Goal: Contribute content: Add original content to the website for others to see

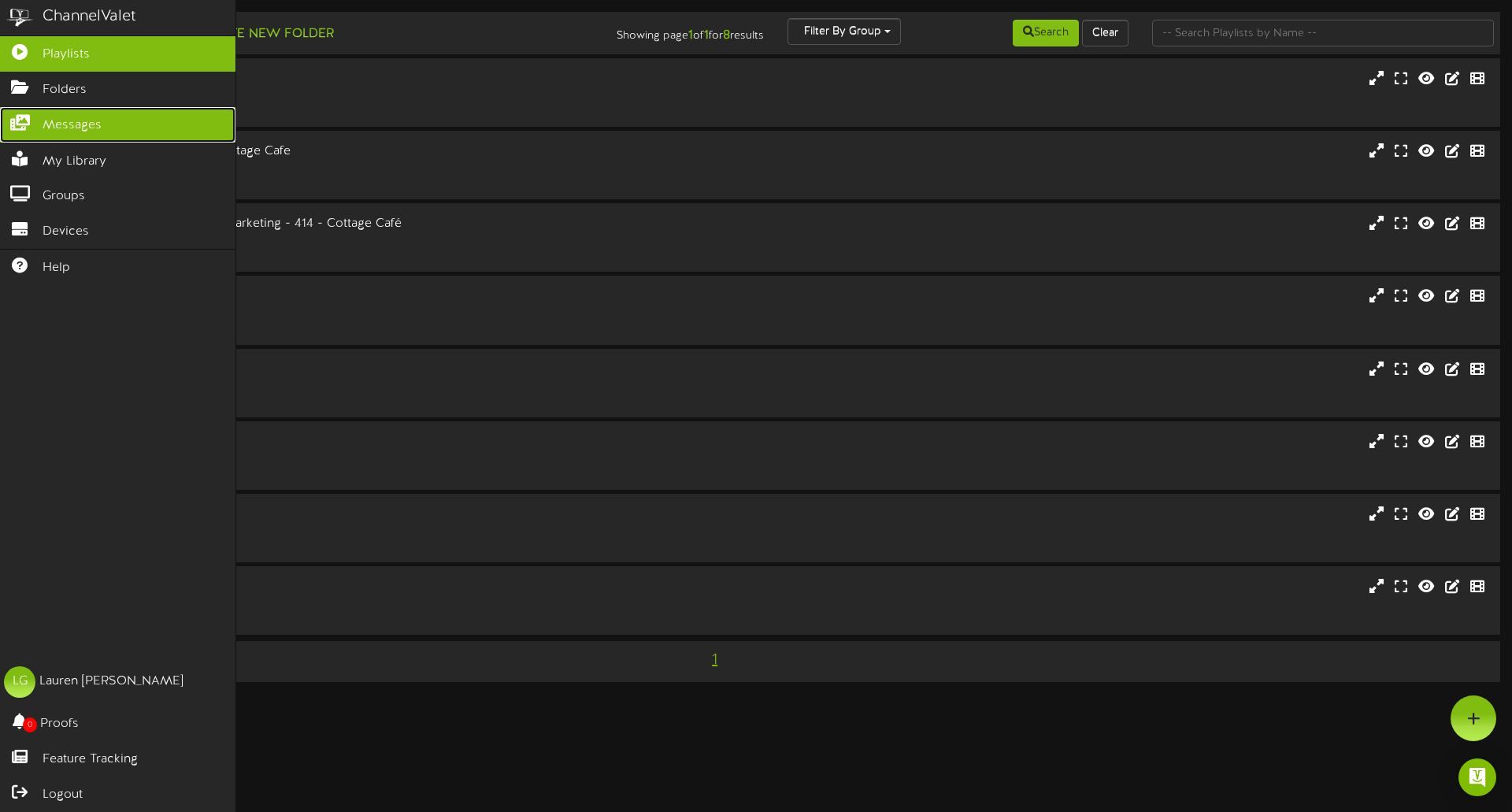
click at [29, 118] on icon at bounding box center [19, 121] width 39 height 12
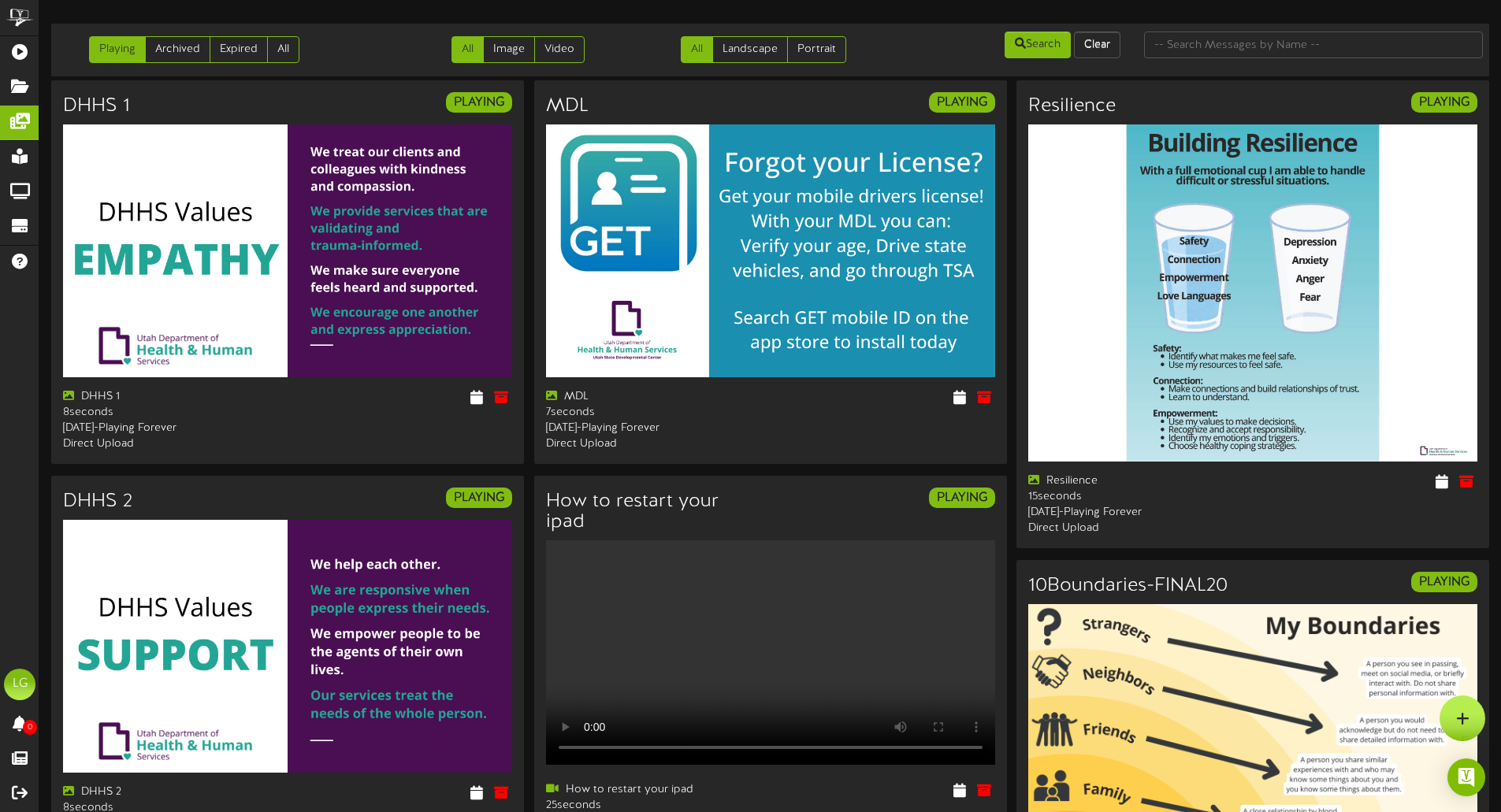
click at [1487, 722] on div at bounding box center [1253, 773] width 473 height 337
click at [1464, 716] on icon at bounding box center [1463, 718] width 14 height 14
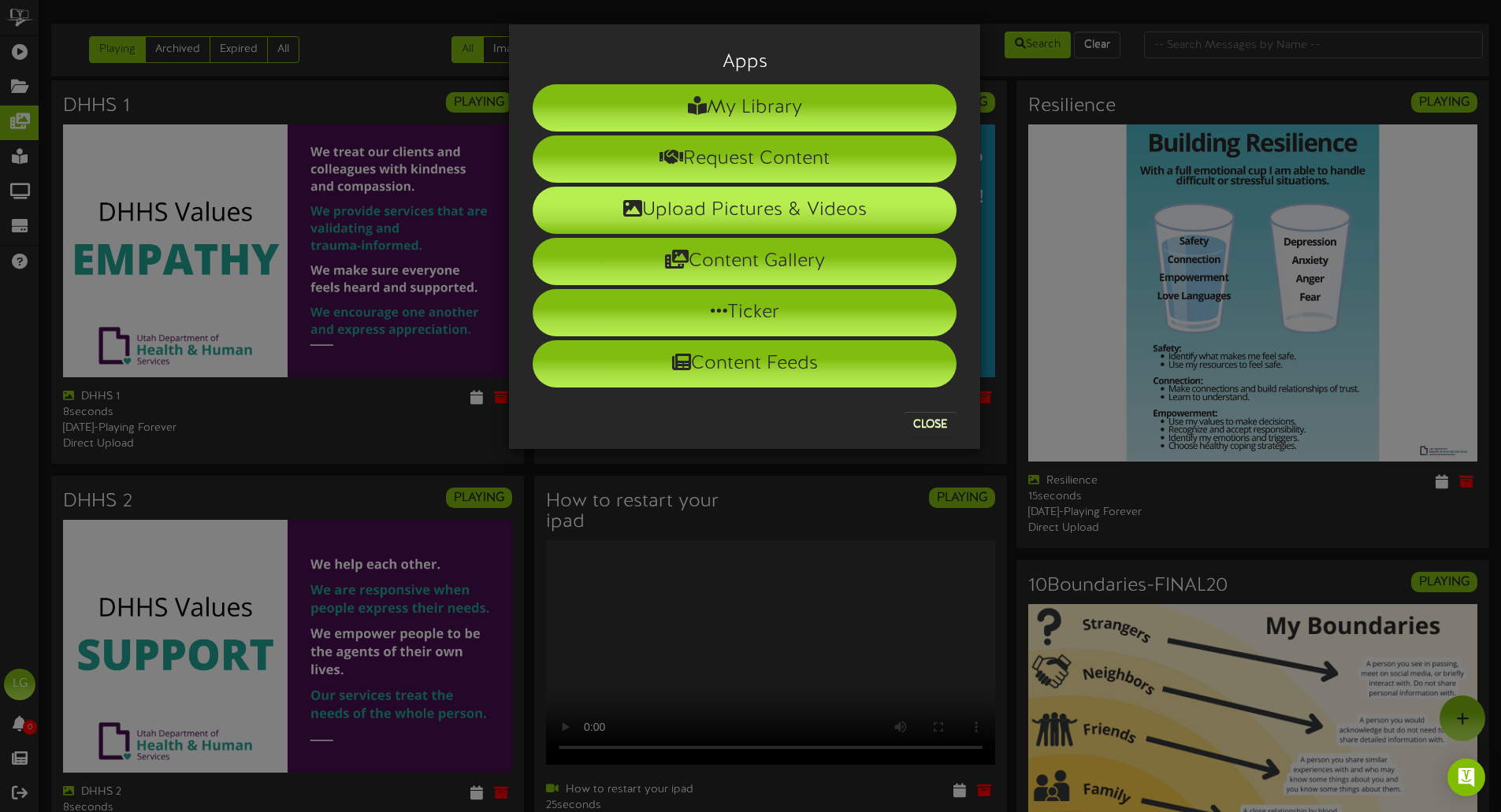
click at [812, 200] on li "Upload Pictures & Videos" at bounding box center [745, 210] width 424 height 47
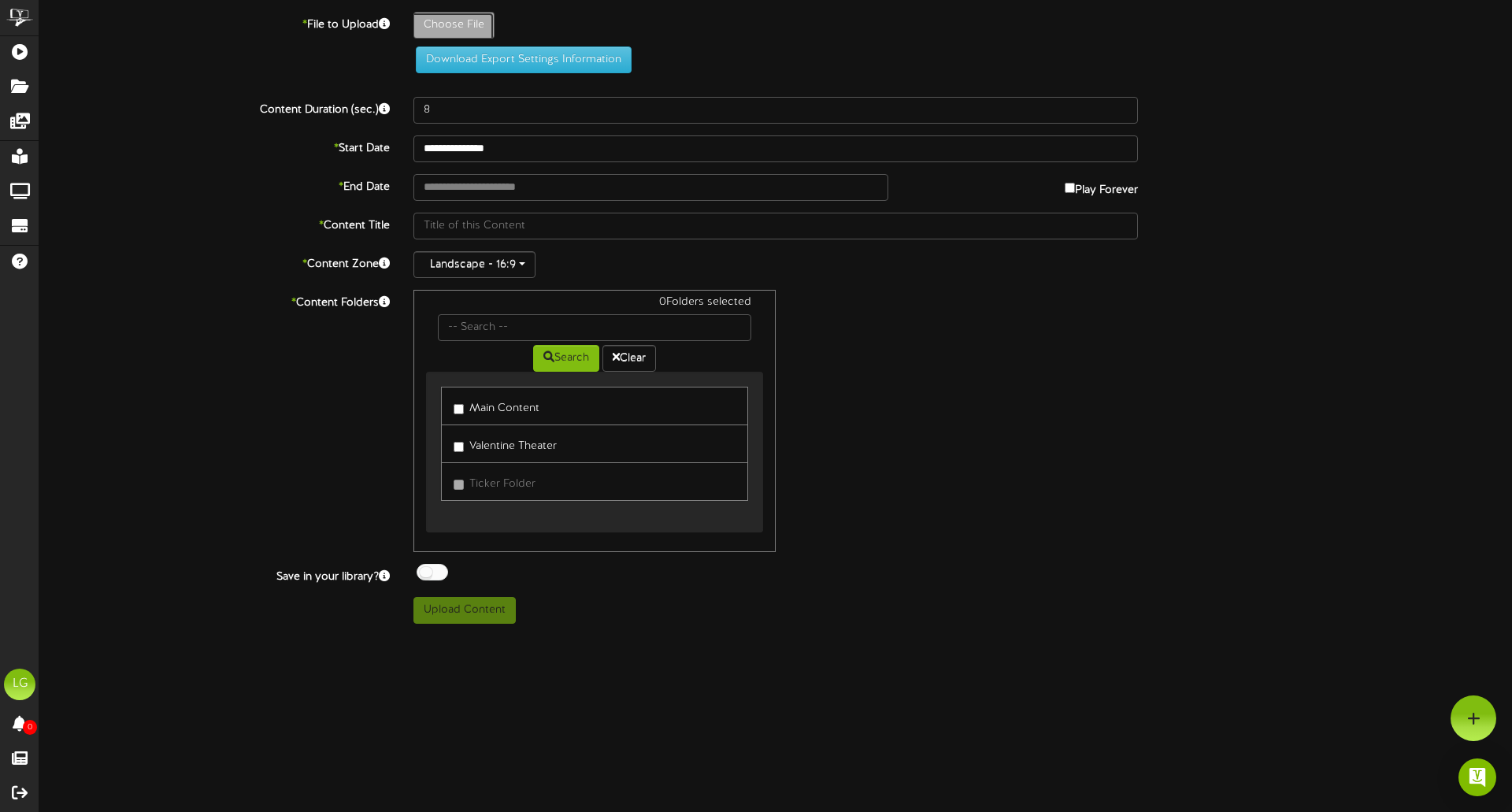
type input "**********"
type input "Screenshot2025-08-21083436"
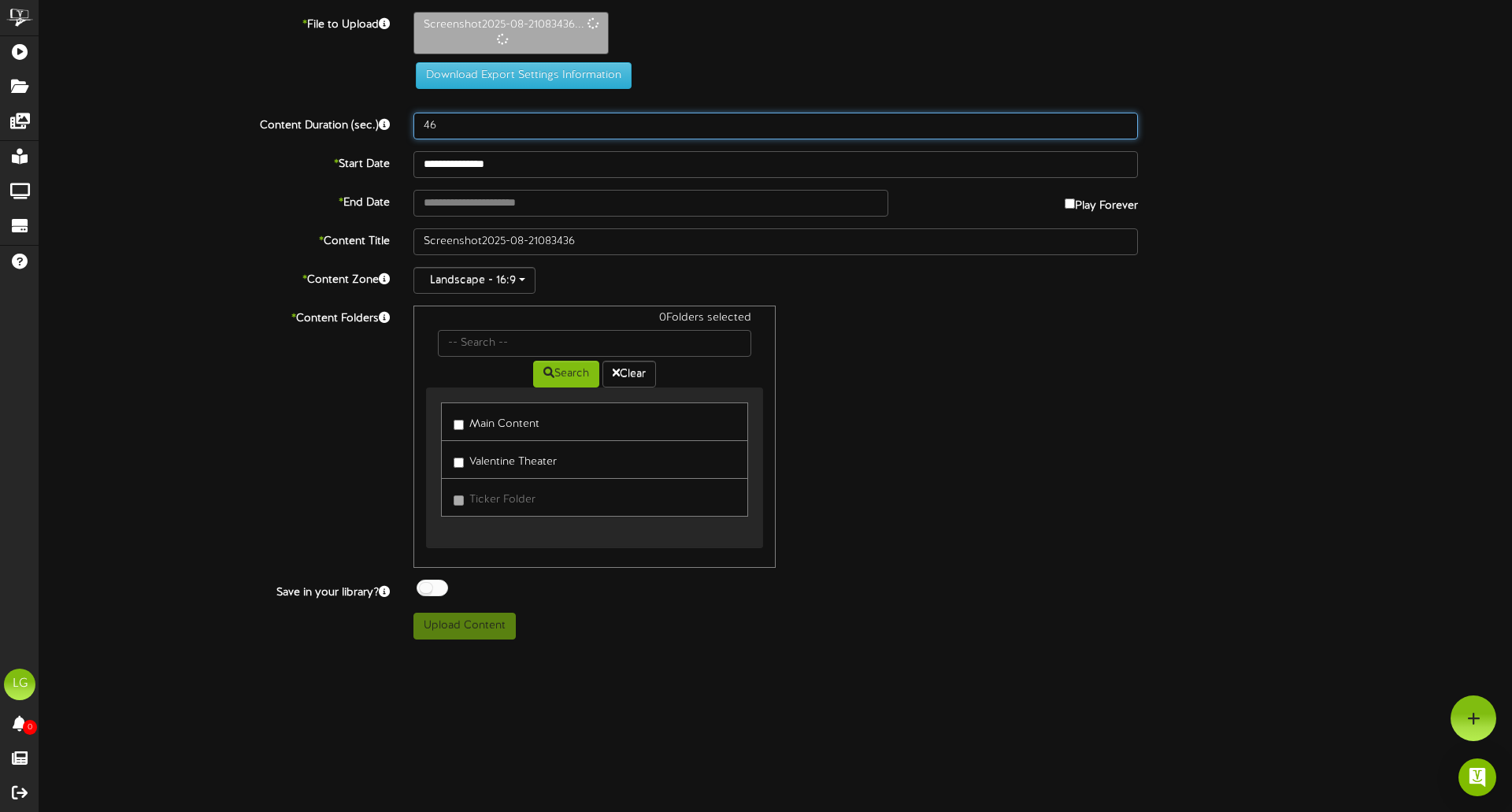
click at [1124, 123] on input "46" at bounding box center [775, 126] width 725 height 27
click at [1124, 123] on input "47" at bounding box center [775, 126] width 725 height 27
click at [1124, 123] on input "48" at bounding box center [775, 126] width 725 height 27
click at [1124, 123] on input "49" at bounding box center [775, 126] width 725 height 27
click at [1124, 123] on input "50" at bounding box center [775, 126] width 725 height 27
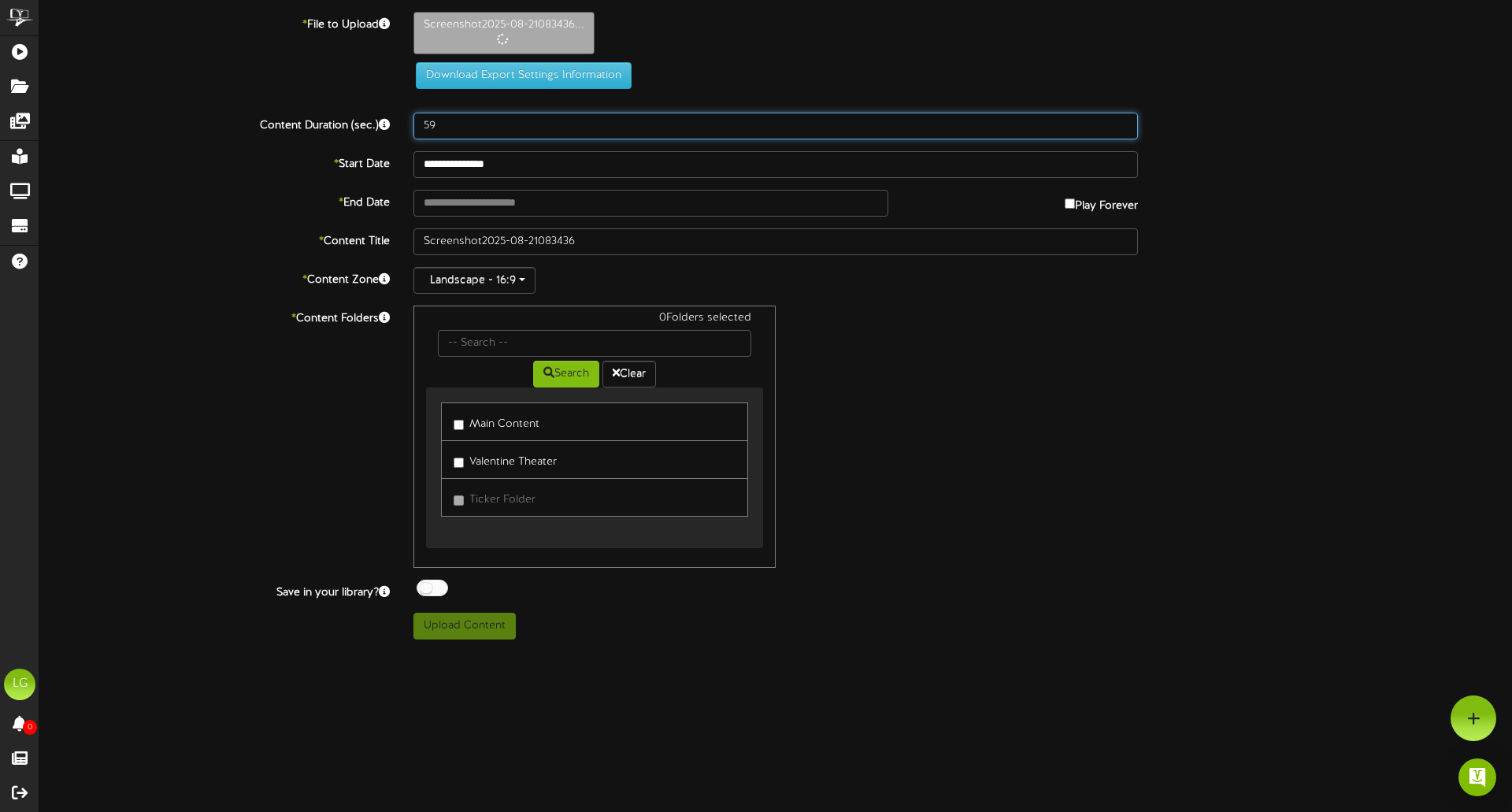
click at [1124, 123] on input "59" at bounding box center [775, 126] width 725 height 27
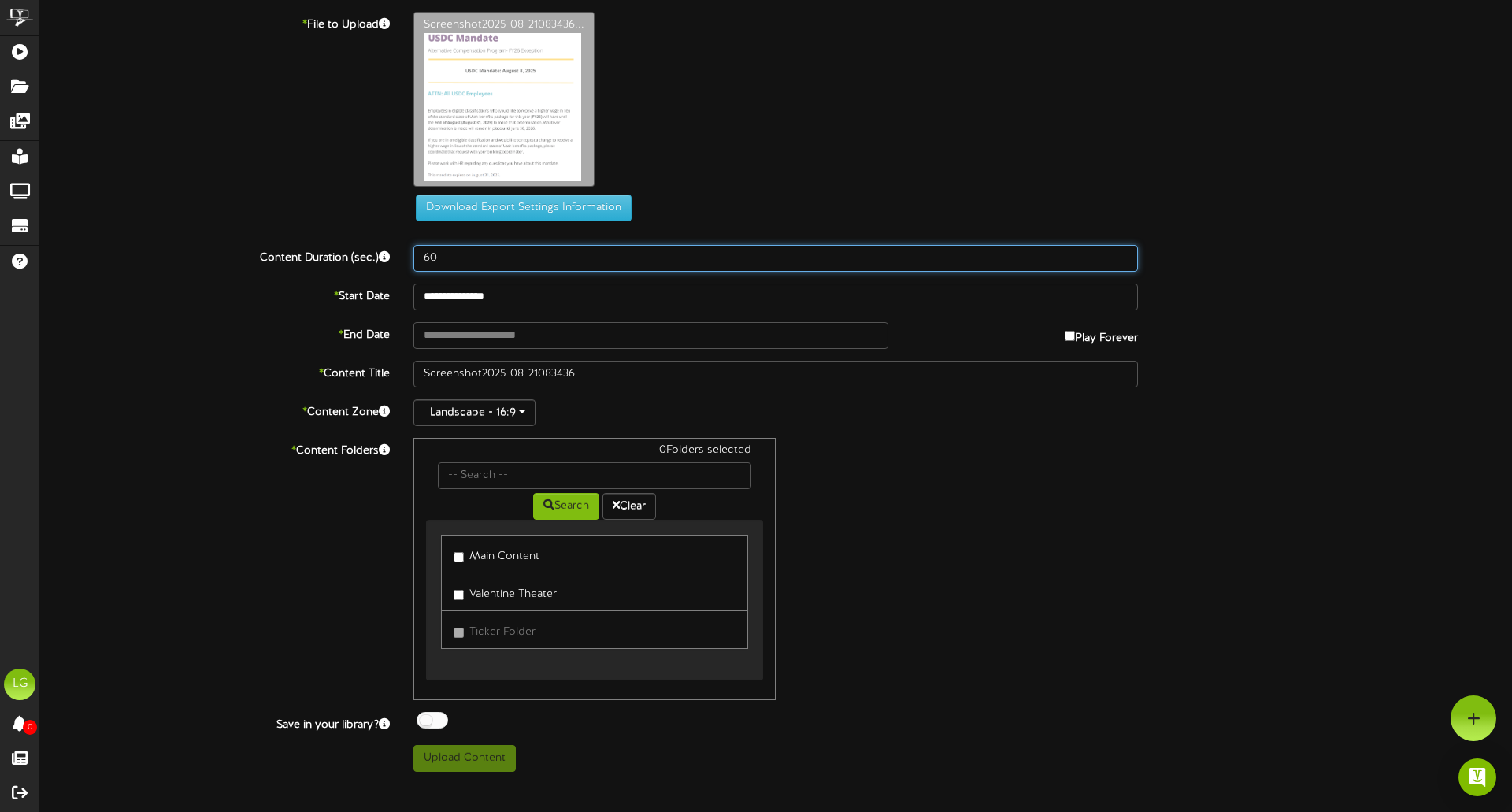
type input "60"
click at [1124, 245] on input "60" at bounding box center [775, 259] width 725 height 27
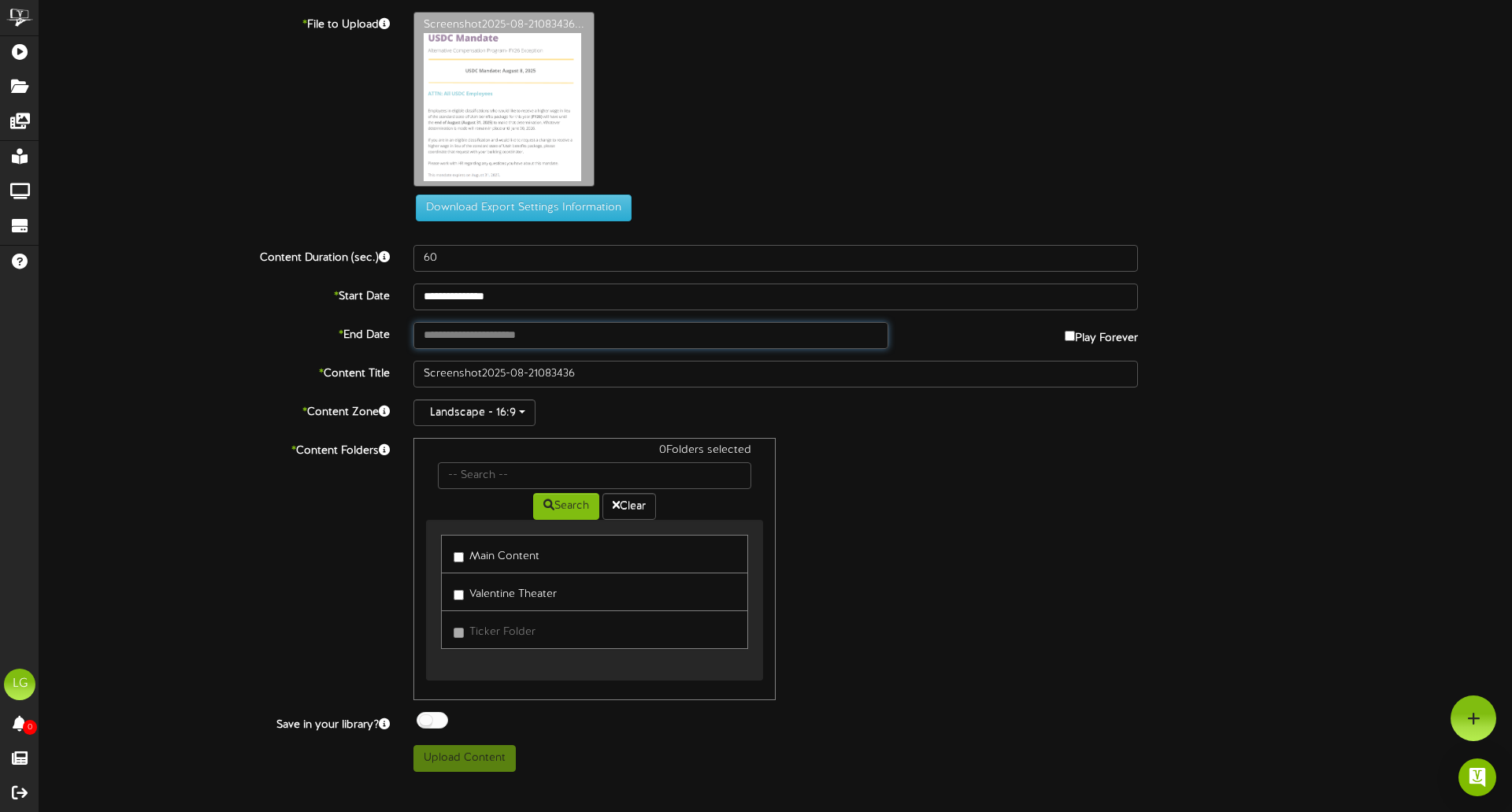
click at [795, 336] on input "text" at bounding box center [651, 336] width 475 height 27
type input "**********"
click at [497, 758] on button "Upload Content" at bounding box center [464, 759] width 103 height 27
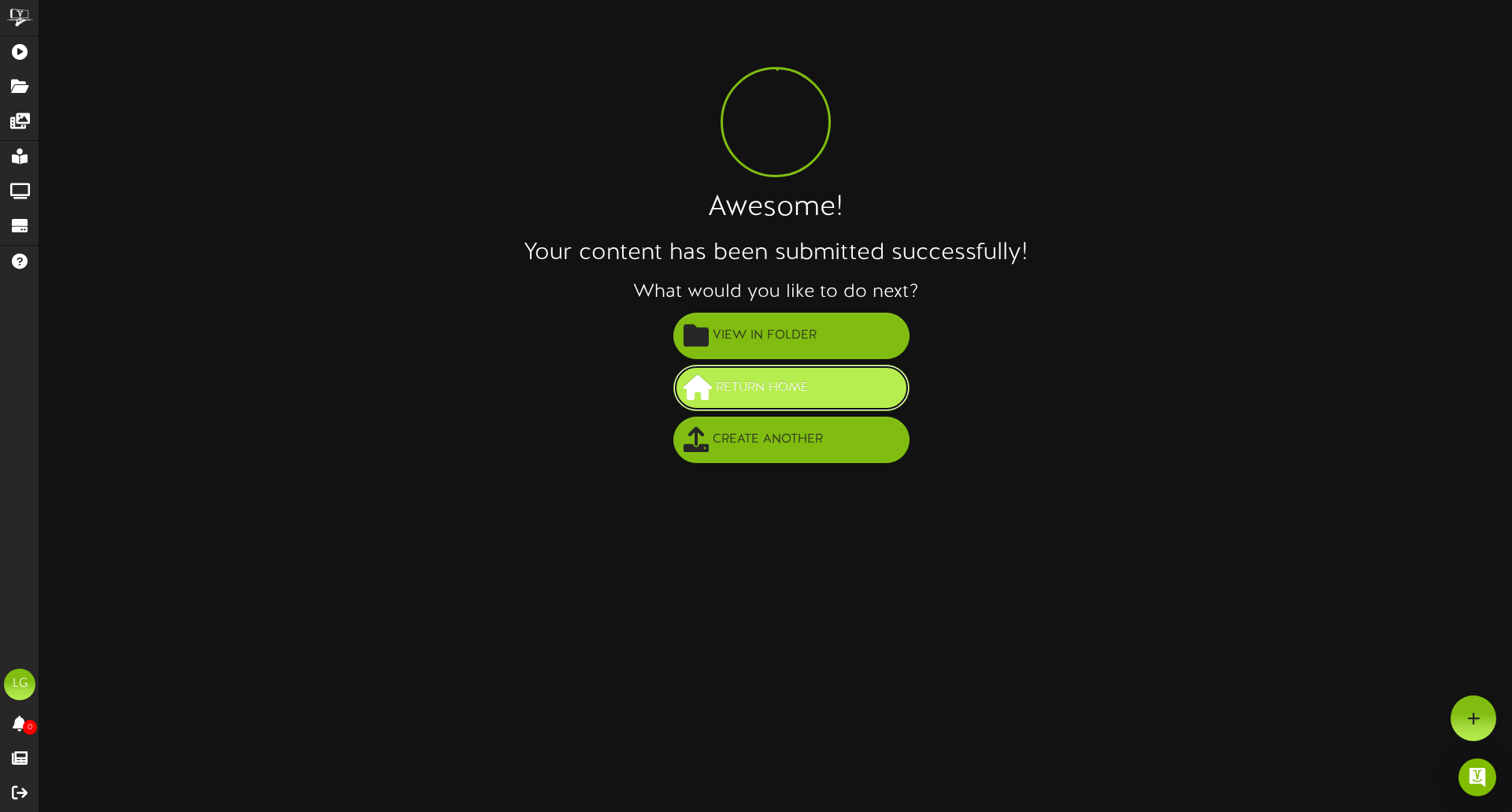
click at [736, 390] on span "Return Home" at bounding box center [762, 387] width 101 height 26
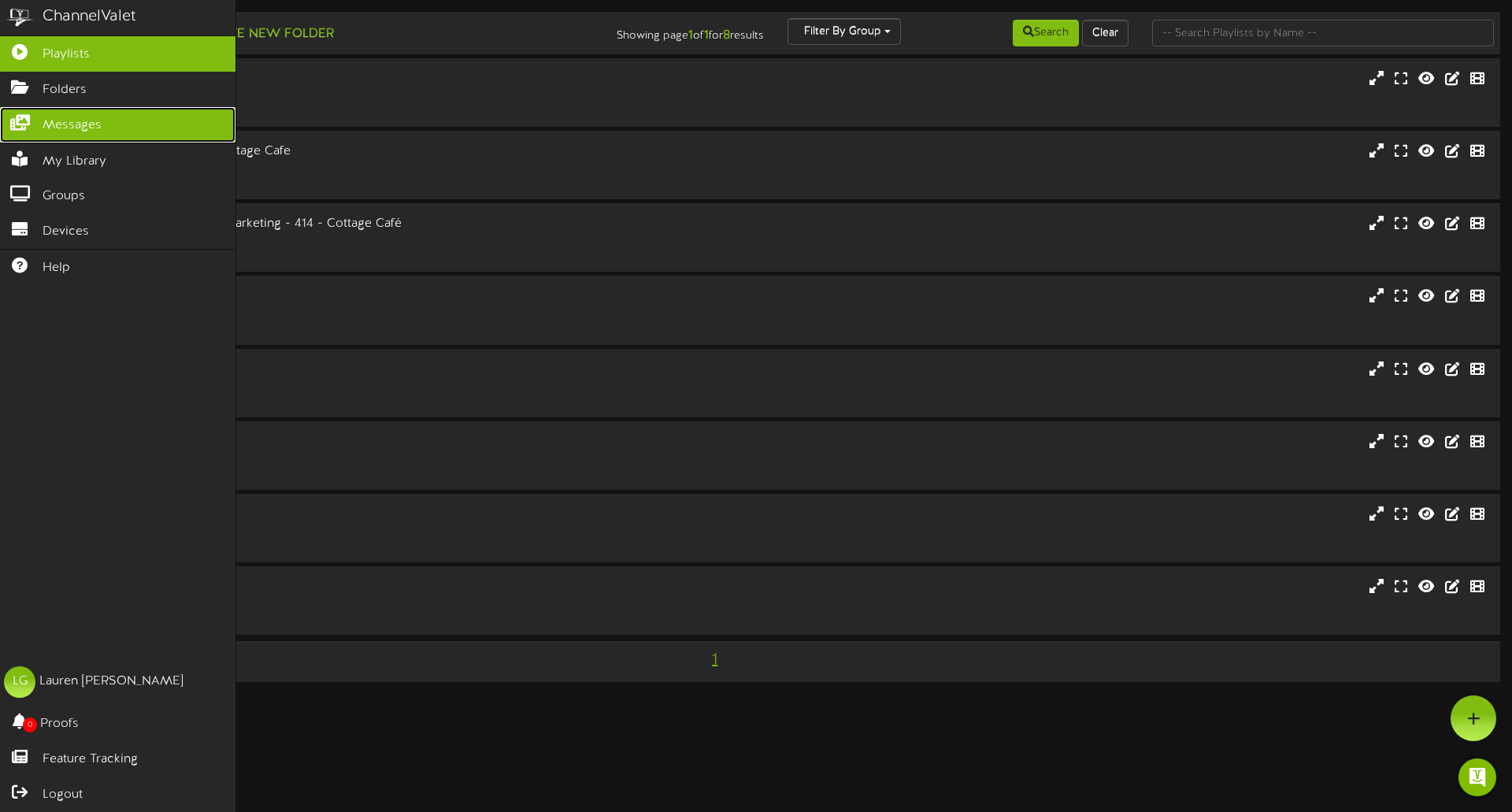
click at [84, 127] on span "Messages" at bounding box center [72, 125] width 59 height 18
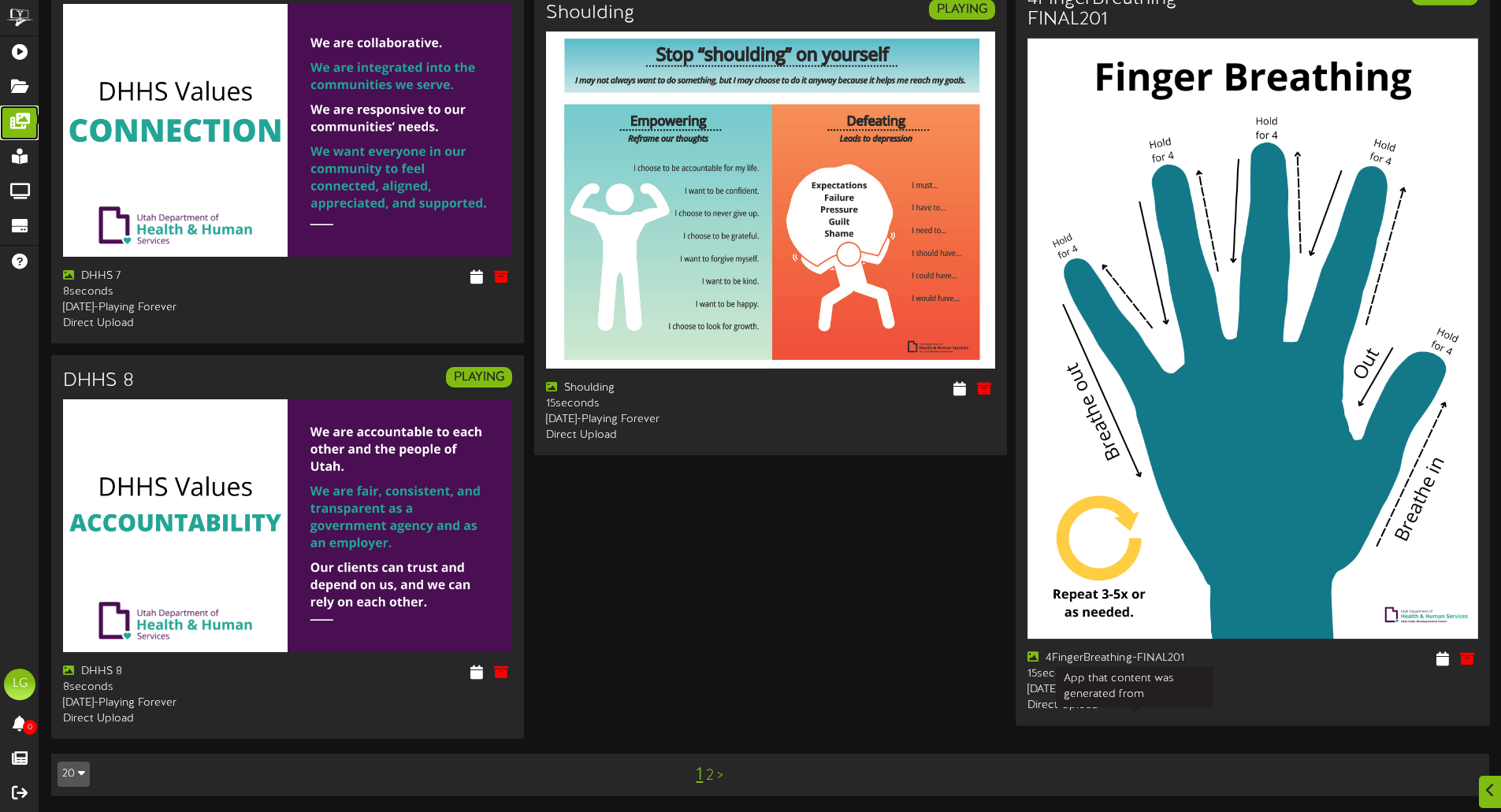
scroll to position [2492, 0]
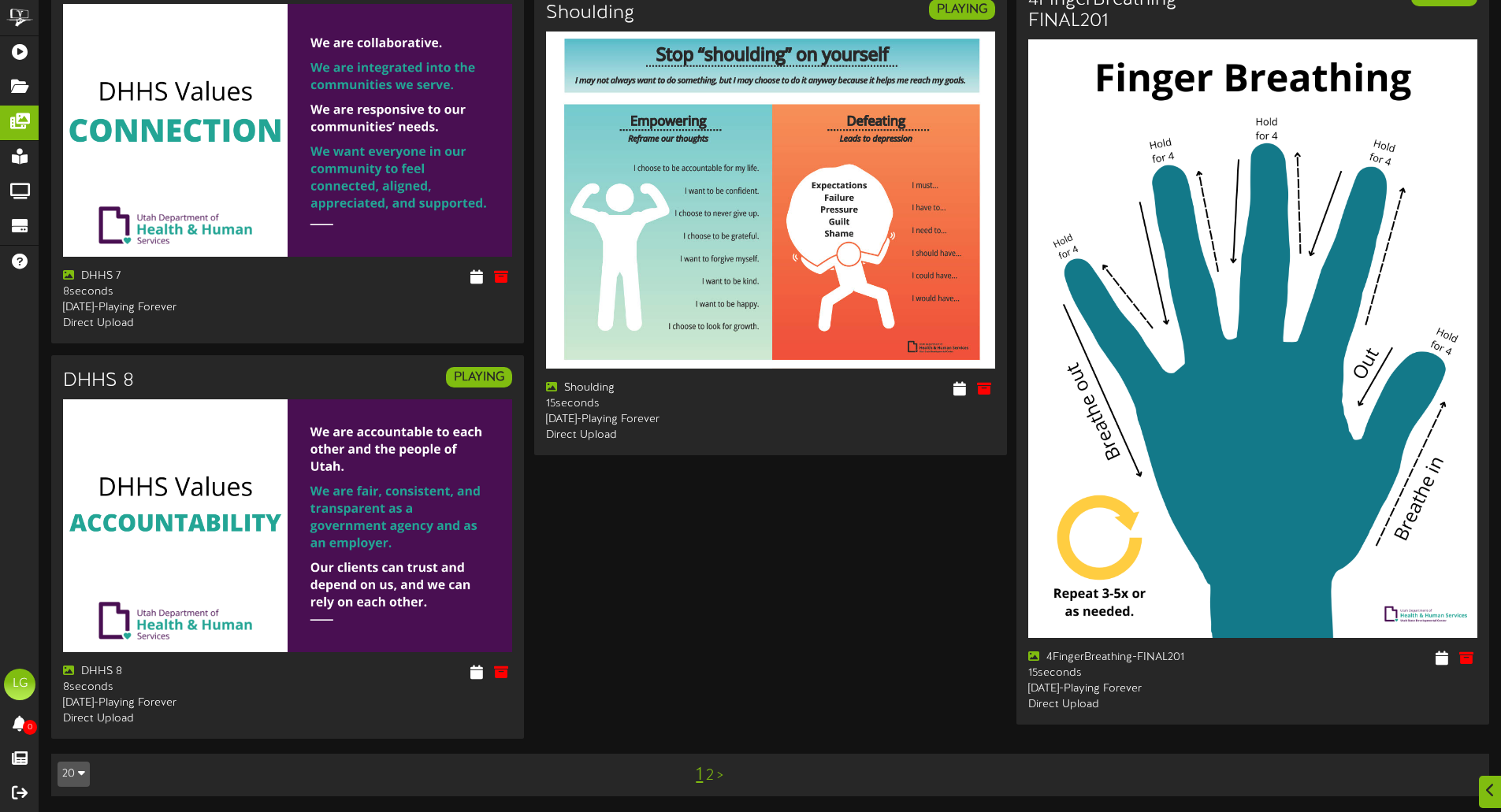
click at [720, 776] on link ">" at bounding box center [720, 776] width 6 height 17
